Goal: Check status

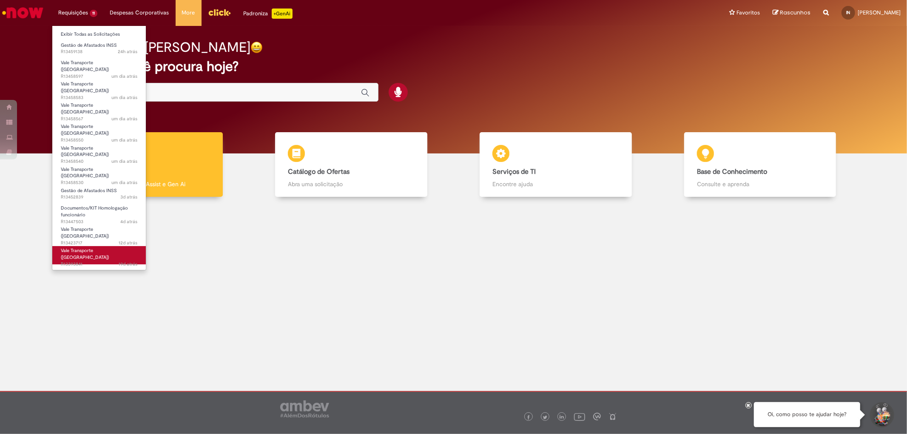
click at [96, 248] on span "Vale Transporte ([GEOGRAPHIC_DATA])" at bounding box center [85, 254] width 48 height 13
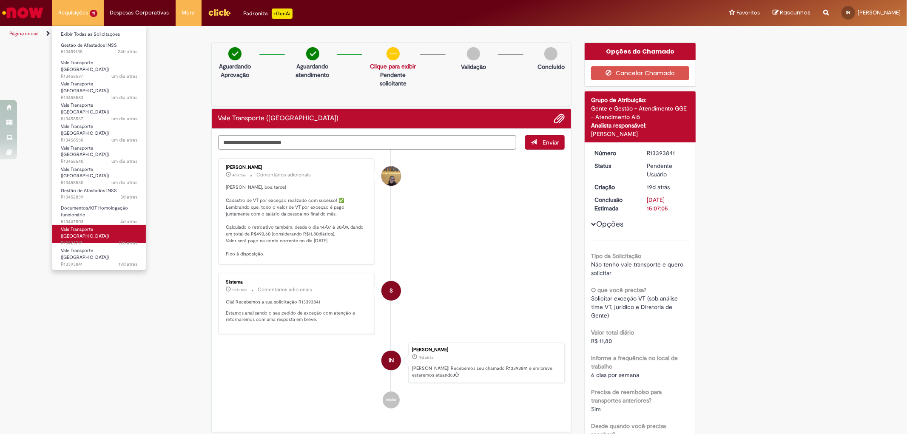
click at [91, 226] on span "Vale Transporte ([GEOGRAPHIC_DATA])" at bounding box center [85, 232] width 48 height 13
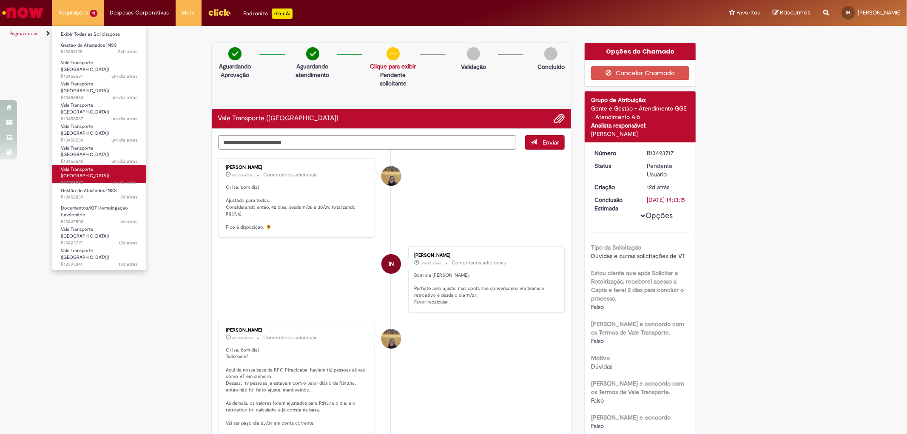
click at [83, 180] on span "um dia atrás um dia atrás R13458530" at bounding box center [99, 183] width 77 height 7
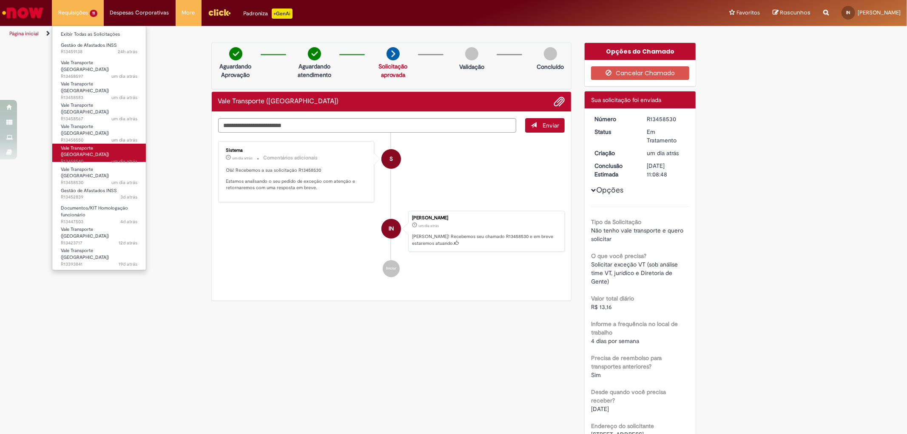
click at [92, 145] on span "Vale Transporte ([GEOGRAPHIC_DATA])" at bounding box center [85, 151] width 48 height 13
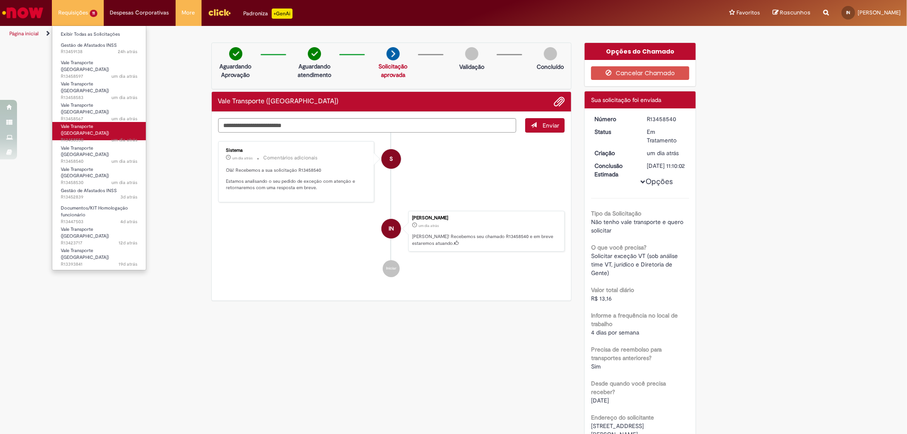
click at [100, 123] on span "Vale Transporte ([GEOGRAPHIC_DATA])" at bounding box center [85, 129] width 48 height 13
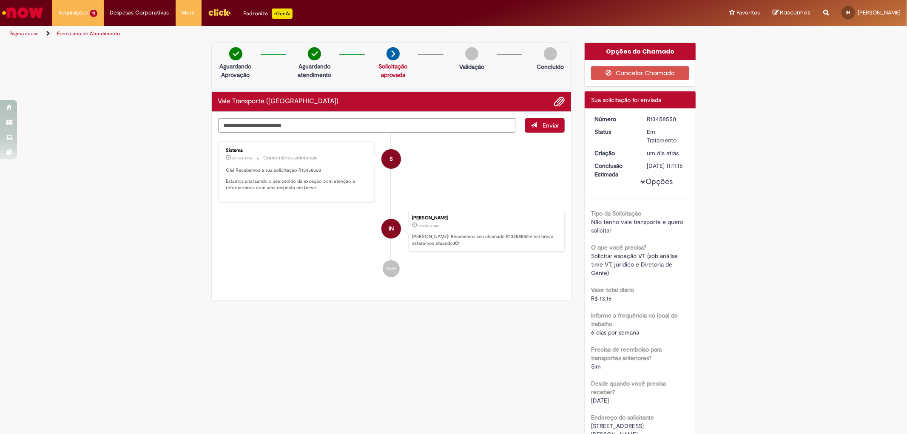
click at [35, 15] on img "Ir para a Homepage" at bounding box center [23, 12] width 44 height 17
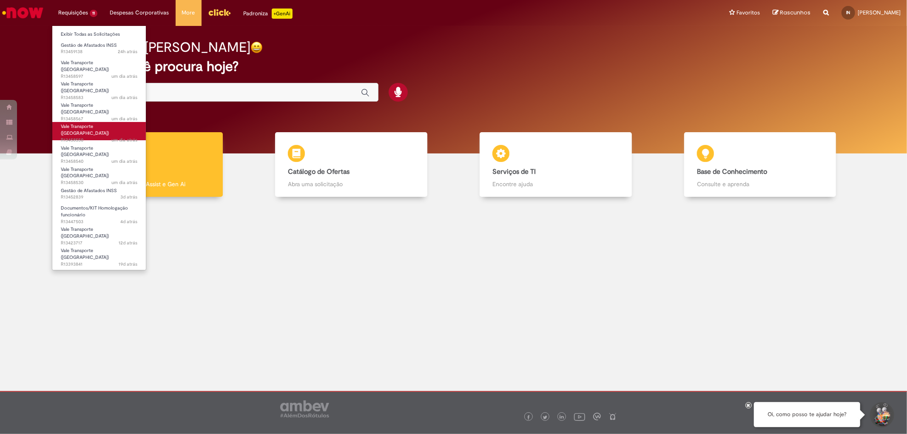
click at [94, 122] on link "Vale Transporte ([GEOGRAPHIC_DATA]) um dia atrás um dia atrás R13458550" at bounding box center [99, 131] width 94 height 18
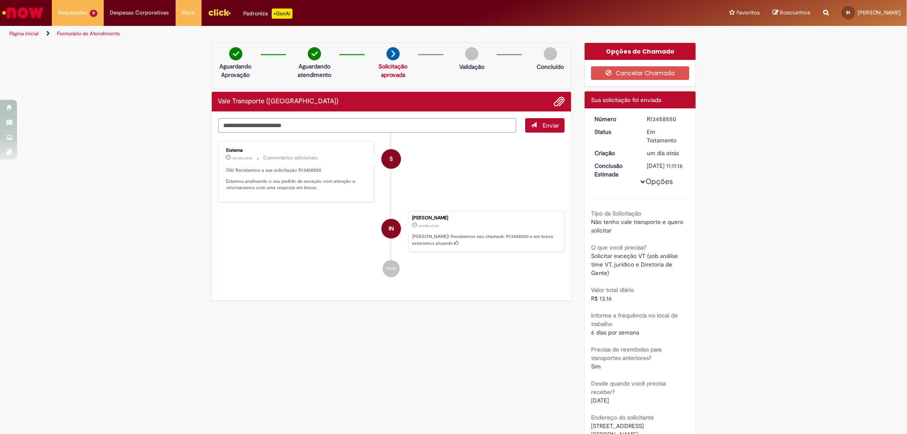
drag, startPoint x: 672, startPoint y: 117, endPoint x: 639, endPoint y: 117, distance: 33.2
click at [641, 117] on dd "R13458550" at bounding box center [667, 119] width 52 height 9
copy div "R13458550"
click at [180, 188] on div "Verificar Código de Barras Aguardando Aprovação Aguardando atendimento Solicita…" at bounding box center [453, 357] width 907 height 629
click at [23, 21] on link "Ir para a Homepage" at bounding box center [23, 13] width 46 height 26
